Goal: Complete application form

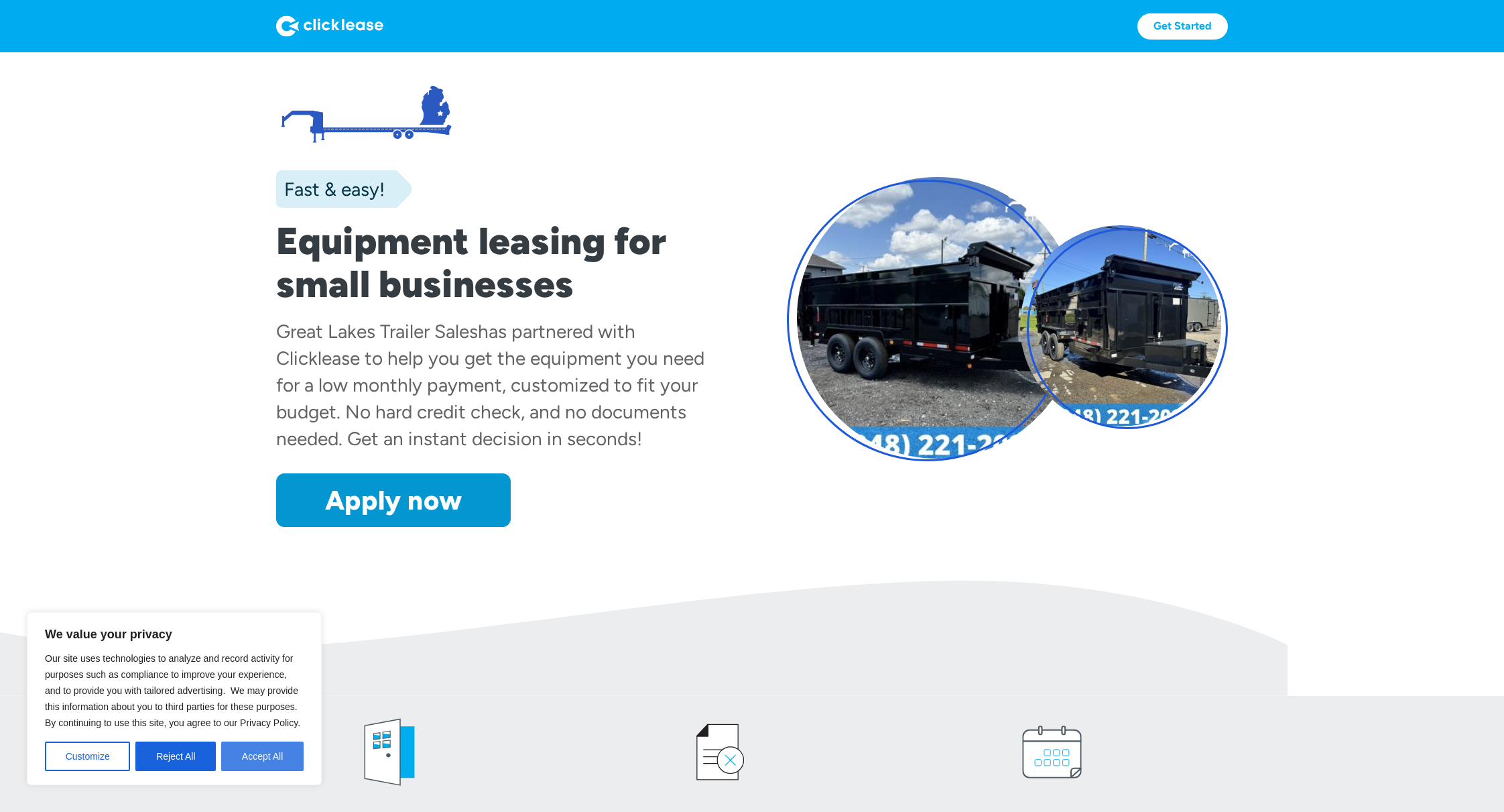
click at [262, 759] on button "Accept All" at bounding box center [263, 756] width 83 height 30
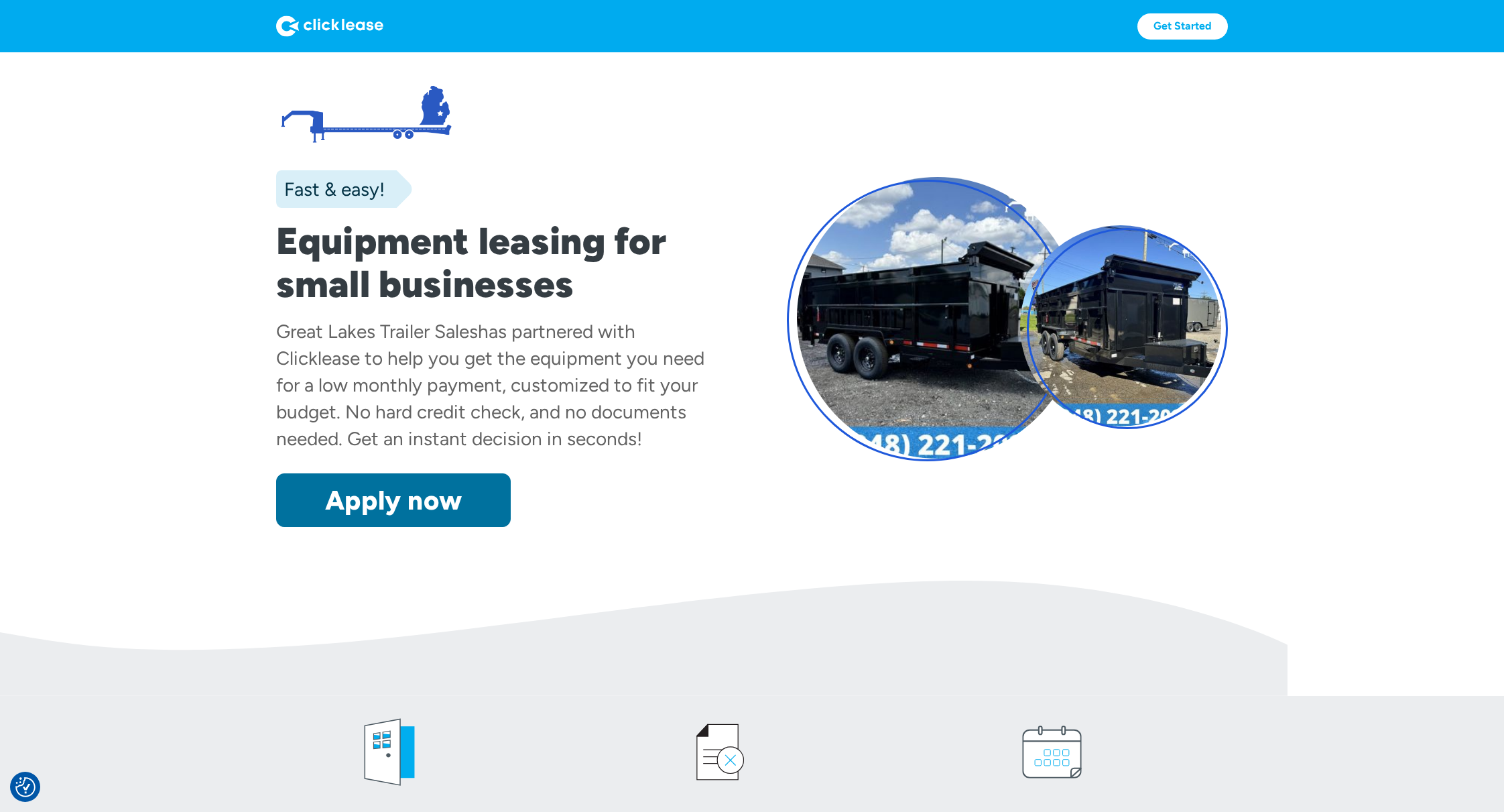
click at [384, 496] on link "Apply now" at bounding box center [394, 500] width 235 height 54
